Goal: Task Accomplishment & Management: Use online tool/utility

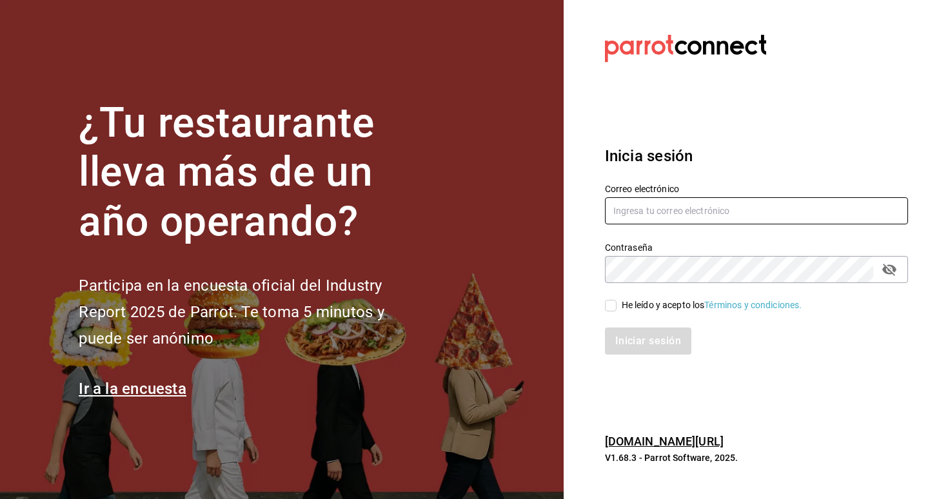
type input "[EMAIL_ADDRESS][DOMAIN_NAME]"
click at [643, 299] on div "He leído y acepto los Términos y condiciones." at bounding box center [712, 306] width 181 height 14
click at [616, 300] on input "He leído y acepto los Términos y condiciones." at bounding box center [611, 306] width 12 height 12
checkbox input "true"
click at [646, 344] on button "Iniciar sesión" at bounding box center [649, 341] width 88 height 27
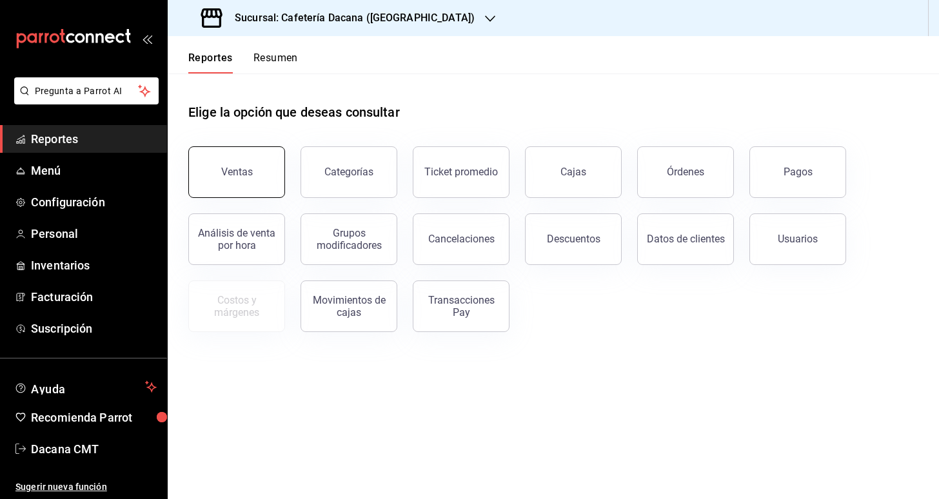
click at [246, 171] on div "Ventas" at bounding box center [237, 172] width 32 height 12
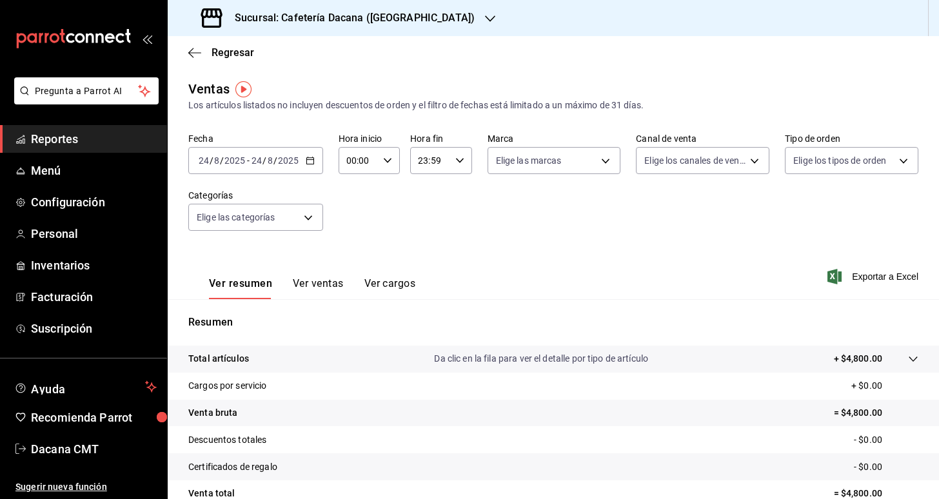
click at [295, 284] on button "Ver ventas" at bounding box center [318, 288] width 51 height 22
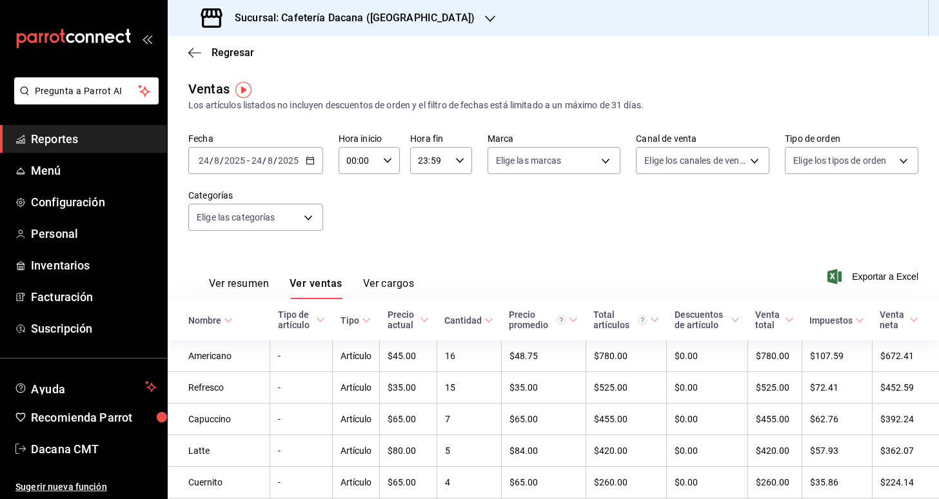
click at [419, 22] on h3 "Sucursal: Cafetería Dacana (Centro Médico)" at bounding box center [349, 17] width 250 height 15
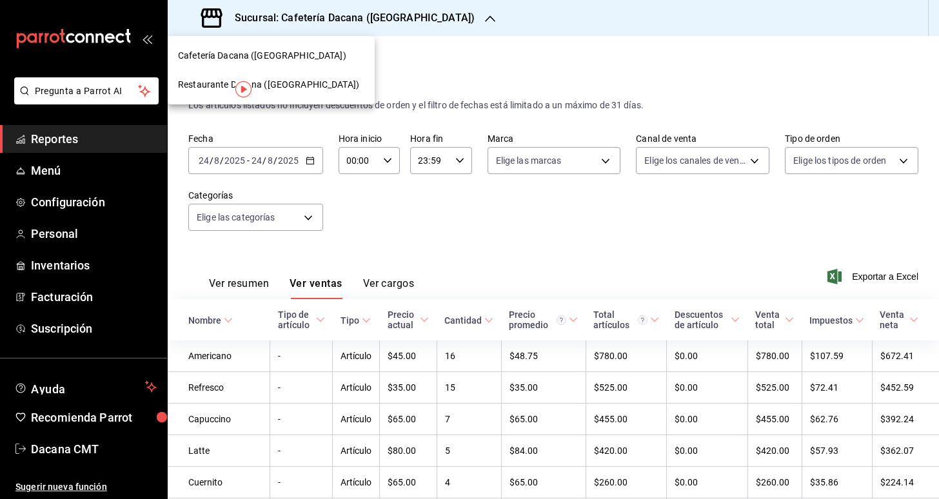
click at [321, 80] on span "Restaurante Dacana (Centro Médico)" at bounding box center [268, 85] width 181 height 14
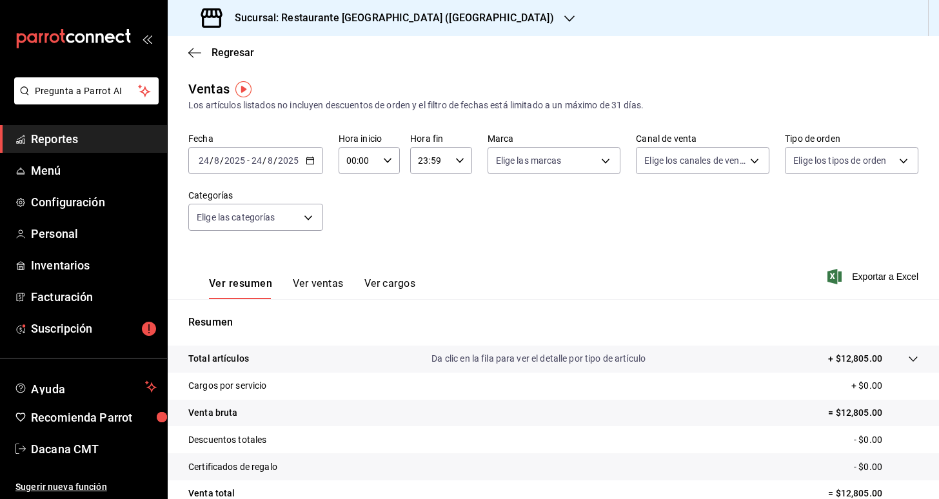
click at [32, 144] on span "Reportes" at bounding box center [94, 138] width 126 height 17
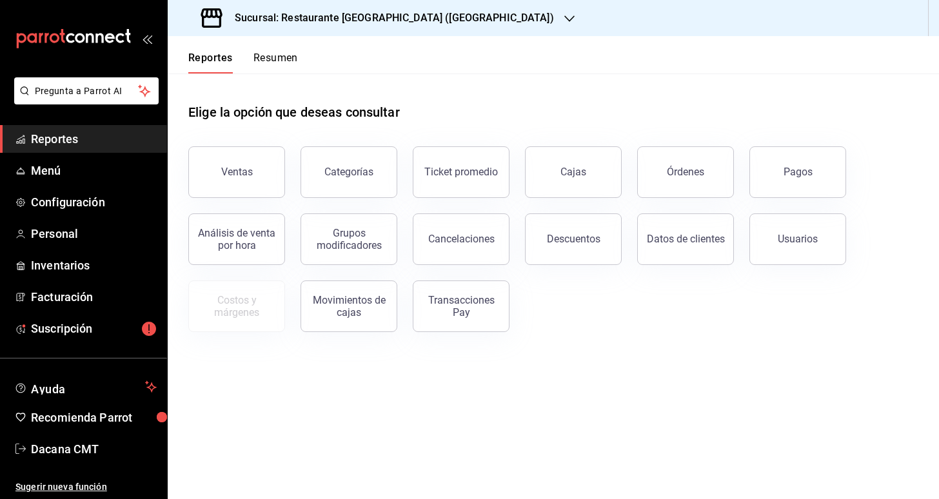
click at [329, 15] on h3 "Sucursal: Restaurante Dacana (Centro Médico)" at bounding box center [388, 17] width 329 height 15
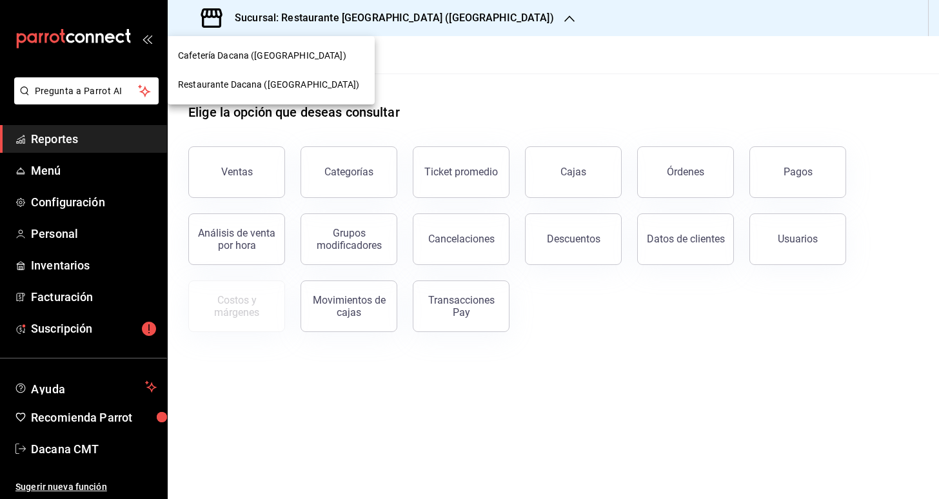
click at [286, 52] on span "Cafetería Dacana (Centro Médico)" at bounding box center [262, 56] width 168 height 14
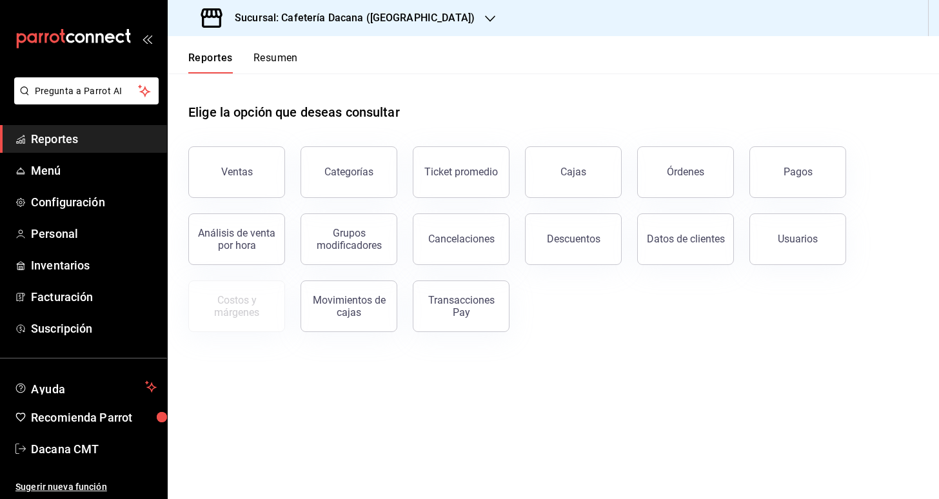
click at [277, 61] on button "Resumen" at bounding box center [275, 63] width 44 height 22
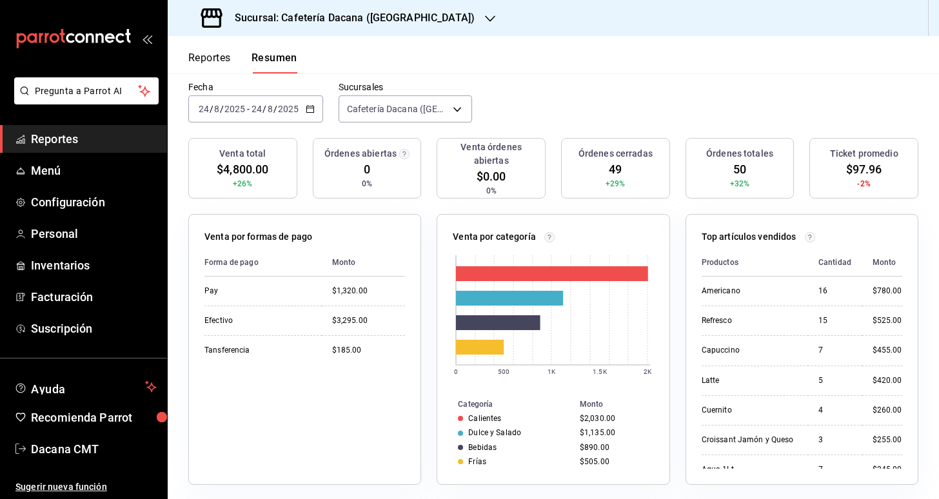
scroll to position [93, 0]
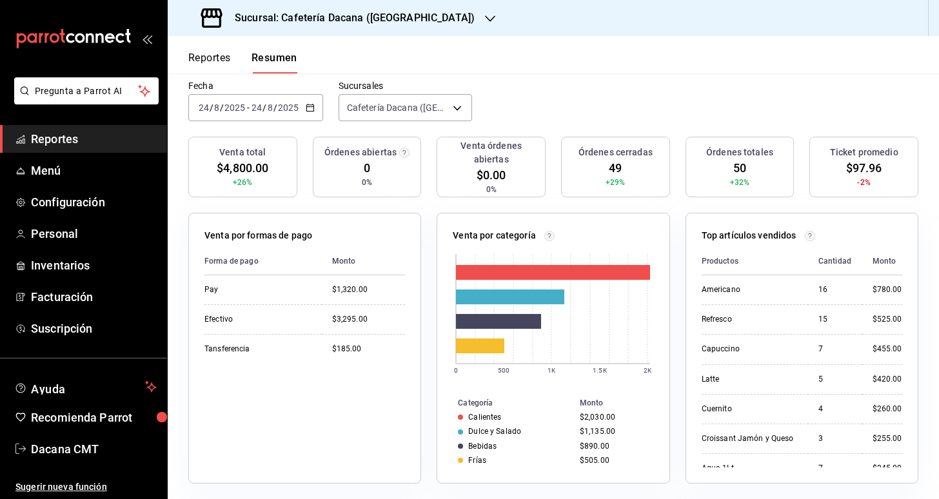
click at [313, 106] on icon "button" at bounding box center [310, 107] width 9 height 9
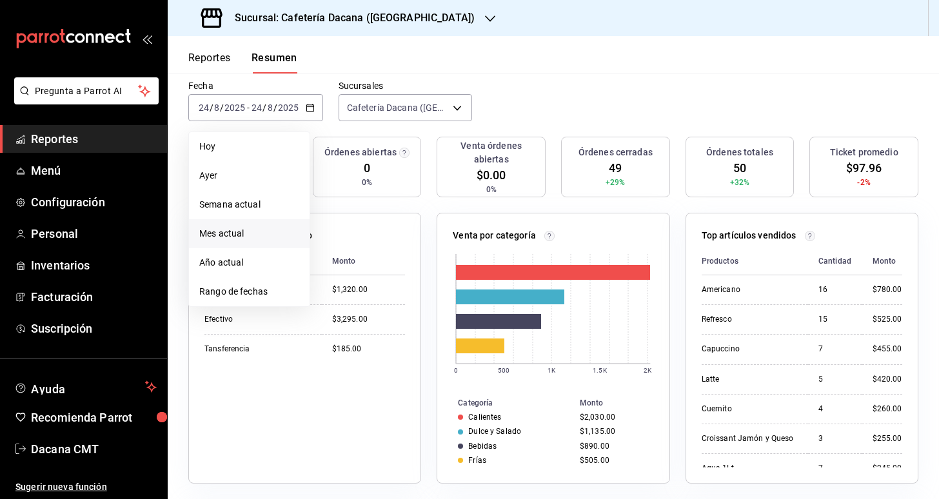
click at [262, 221] on li "Mes actual" at bounding box center [249, 233] width 121 height 29
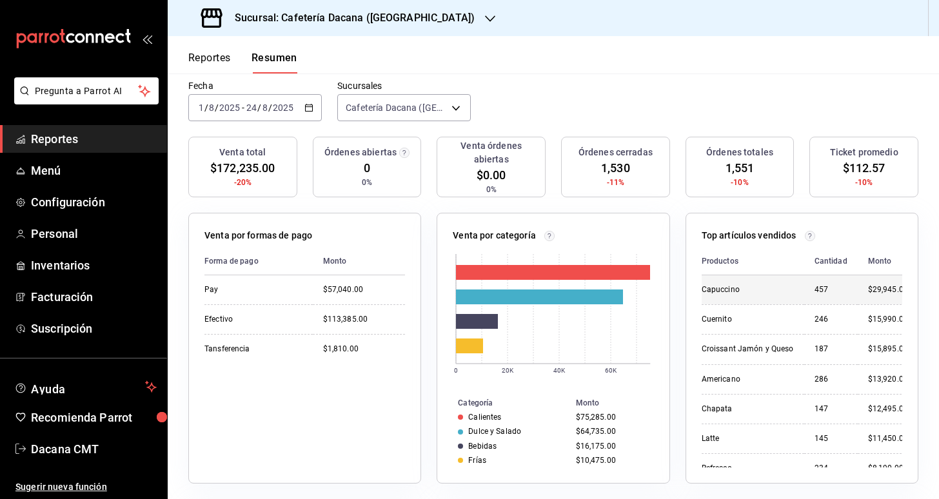
scroll to position [0, 0]
click at [312, 111] on \(Stroke\) "button" at bounding box center [309, 107] width 8 height 7
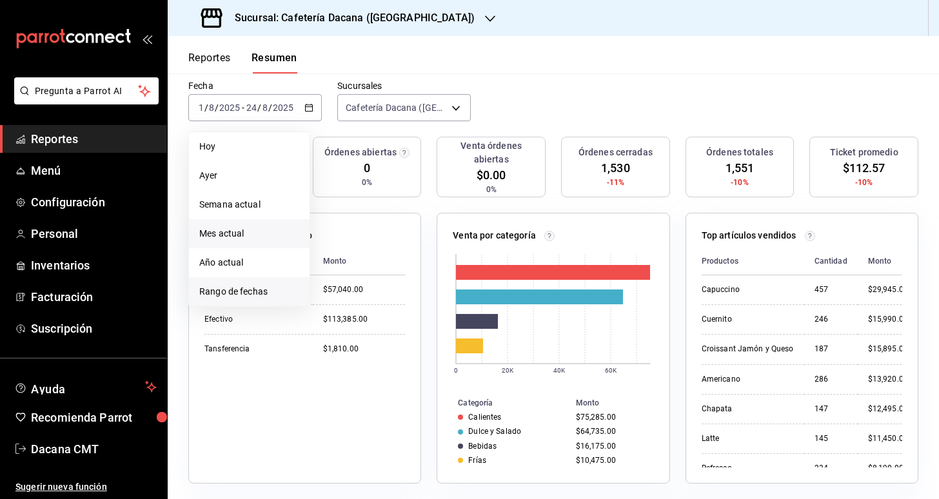
click at [246, 291] on span "Rango de fechas" at bounding box center [249, 292] width 100 height 14
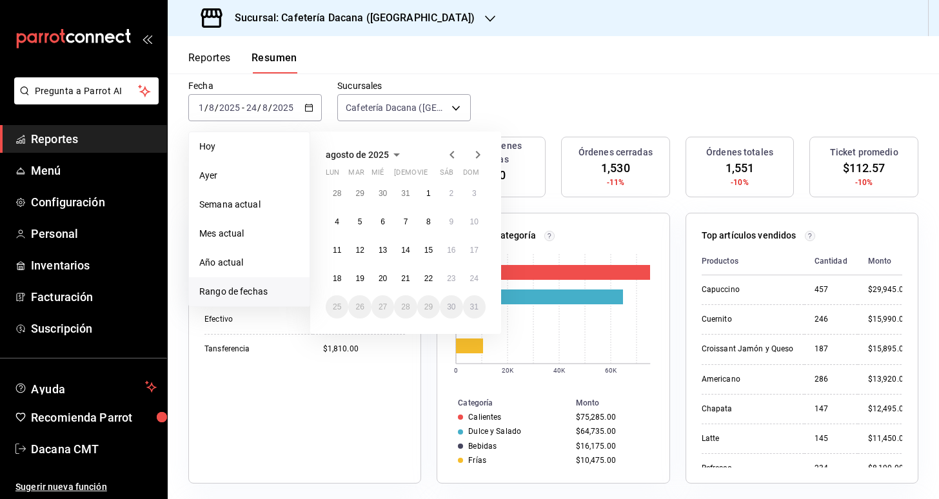
click at [449, 146] on div "agosto de 2025 lun mar mié jue vie sáb dom 28 29 30 31 1 2 3 4 5 6 7 8 9 10 11 …" at bounding box center [405, 233] width 191 height 202
click at [453, 154] on icon "button" at bounding box center [451, 154] width 15 height 15
click at [365, 194] on button "1" at bounding box center [359, 193] width 23 height 23
click at [409, 303] on abbr "31" at bounding box center [405, 306] width 8 height 9
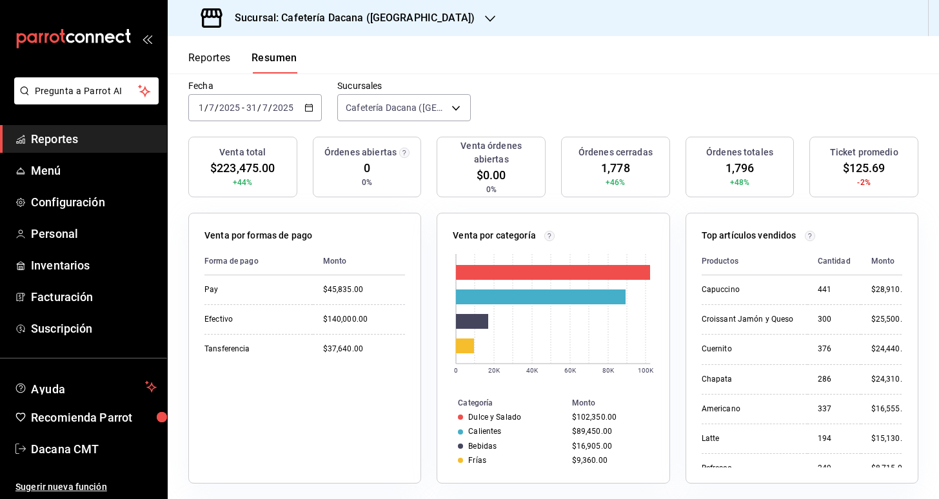
click at [300, 108] on div "2025-07-01 1 / 7 / 2025 - 2025-07-31 31 / 7 / 2025" at bounding box center [254, 107] width 133 height 27
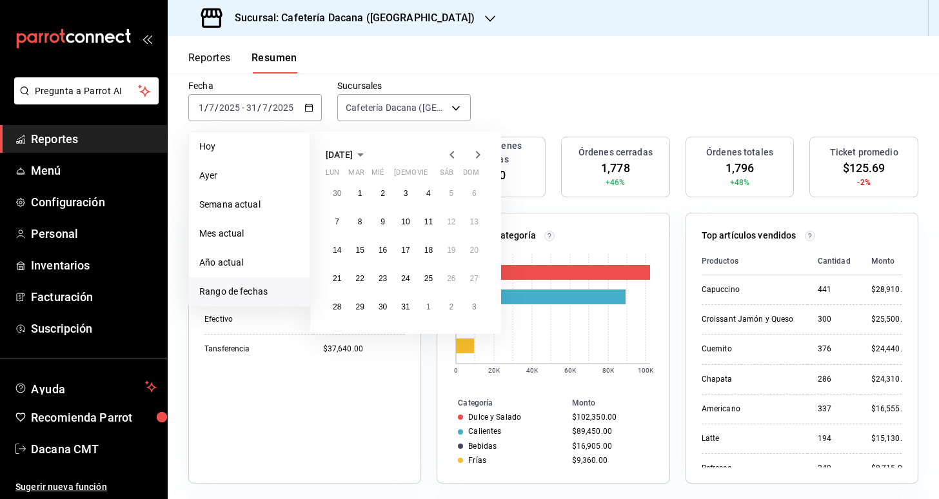
click at [479, 159] on icon "button" at bounding box center [477, 154] width 15 height 15
click at [426, 187] on button "1" at bounding box center [428, 193] width 23 height 23
click at [478, 274] on abbr "24" at bounding box center [474, 278] width 8 height 9
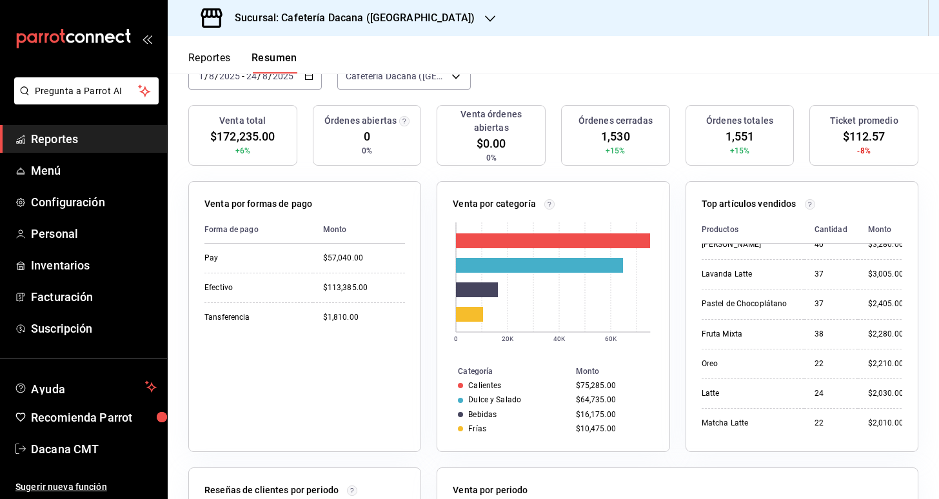
scroll to position [168, 0]
